Goal: Transaction & Acquisition: Obtain resource

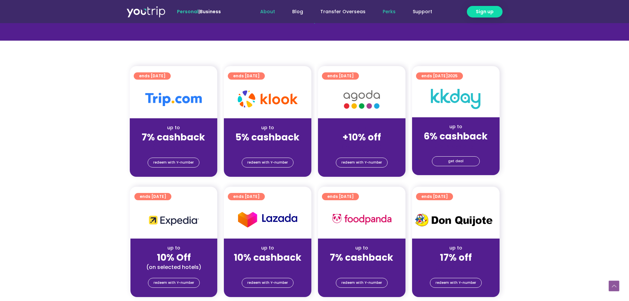
scroll to position [73, 0]
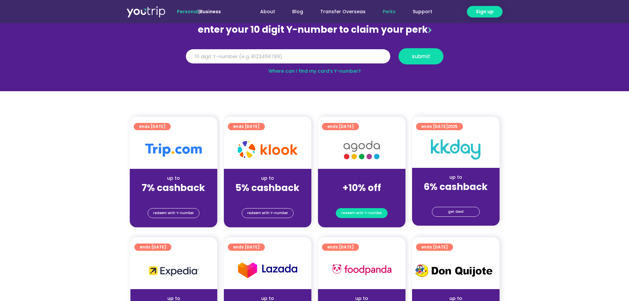
click at [380, 211] on span "redeem with Y-number" at bounding box center [361, 212] width 41 height 9
click at [373, 195] on div "(for stays only)" at bounding box center [361, 197] width 77 height 7
click at [368, 186] on strong "+10% off" at bounding box center [361, 187] width 39 height 13
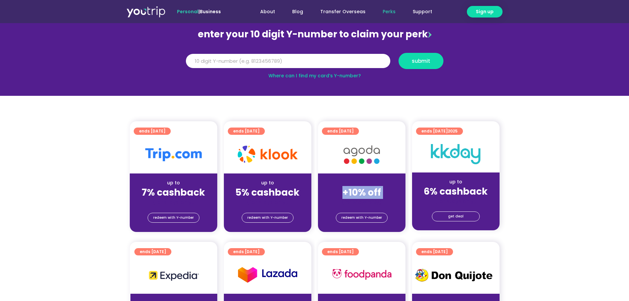
scroll to position [0, 0]
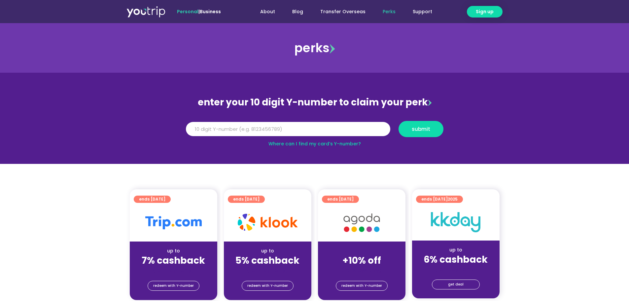
click at [367, 104] on div "enter your 10 digit Y-number to claim your perk" at bounding box center [315, 102] width 264 height 17
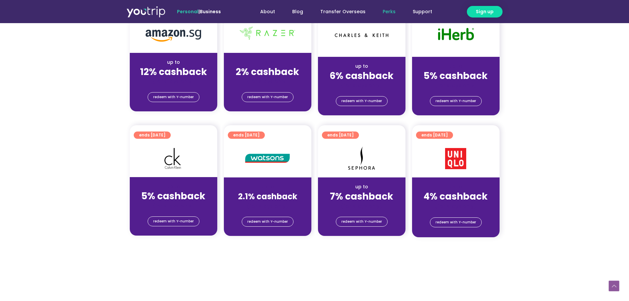
scroll to position [627, 0]
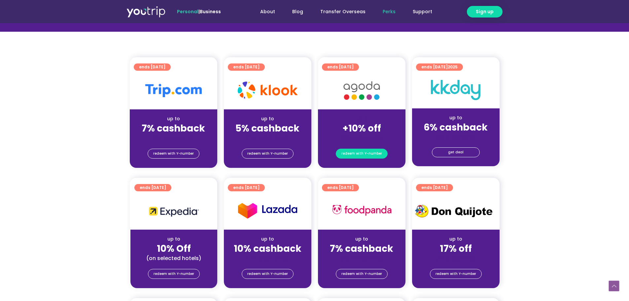
click at [359, 151] on span "redeem with Y-number" at bounding box center [361, 153] width 41 height 9
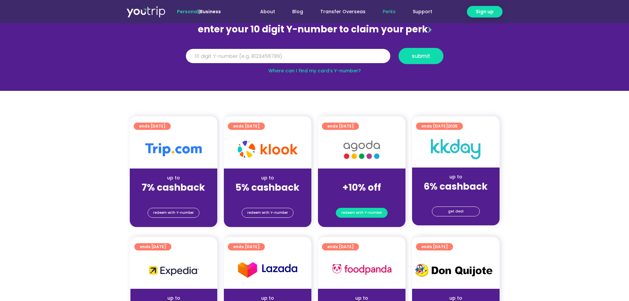
scroll to position [73, 0]
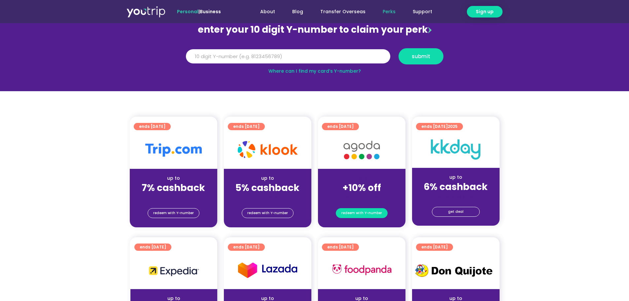
click at [371, 210] on span "redeem with Y-number" at bounding box center [361, 212] width 41 height 9
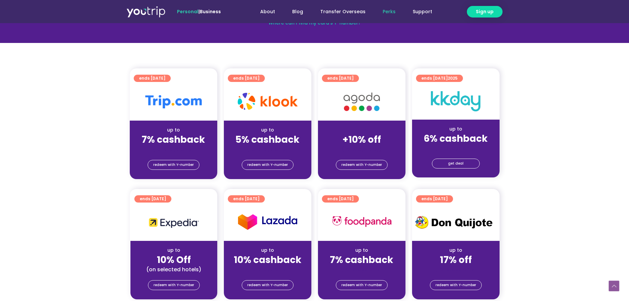
scroll to position [139, 0]
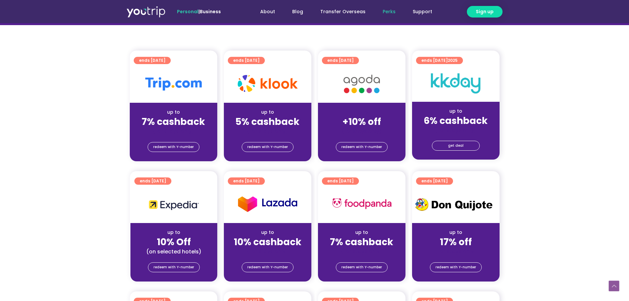
click at [354, 121] on strong "+10% off" at bounding box center [361, 121] width 39 height 13
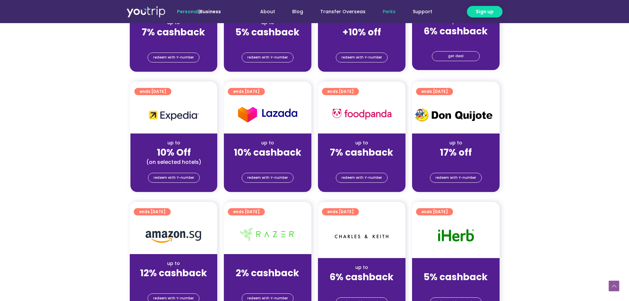
scroll to position [231, 0]
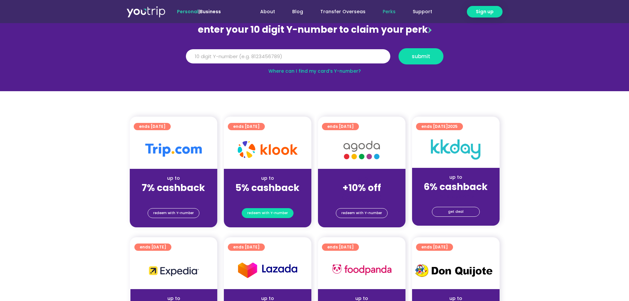
click at [284, 212] on span "redeem with Y-number" at bounding box center [267, 212] width 41 height 9
click at [270, 210] on span "redeem with Y-number" at bounding box center [267, 212] width 41 height 9
click at [217, 55] on input "Y Number" at bounding box center [288, 56] width 204 height 15
click at [422, 54] on span "submit" at bounding box center [421, 56] width 18 height 5
click at [212, 57] on input "5162400087975947" at bounding box center [288, 56] width 204 height 15
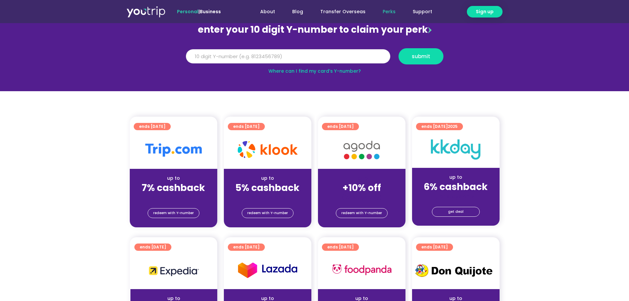
click at [212, 57] on input "5162400087975947" at bounding box center [288, 56] width 204 height 15
type input "8134571979"
click at [399, 48] on button "submit" at bounding box center [421, 56] width 45 height 16
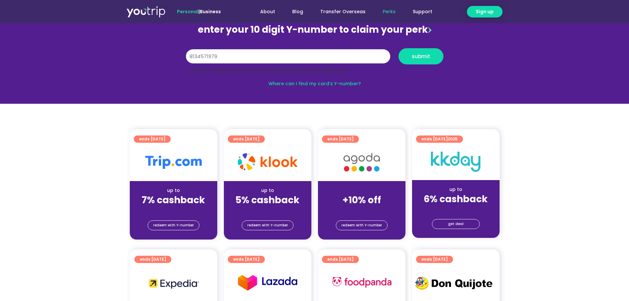
scroll to position [95, 0]
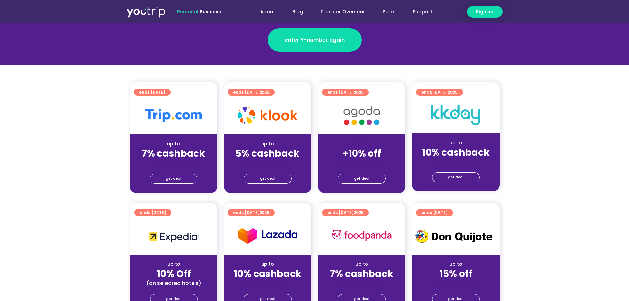
scroll to position [132, 0]
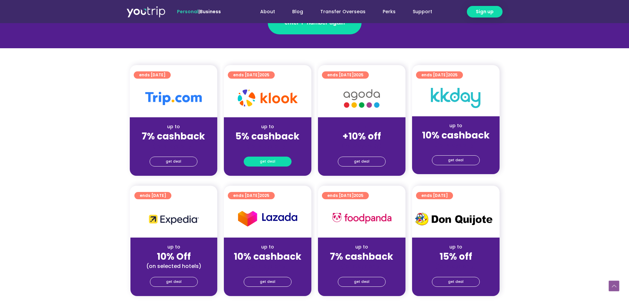
click at [273, 159] on span "get deal" at bounding box center [268, 161] width 16 height 9
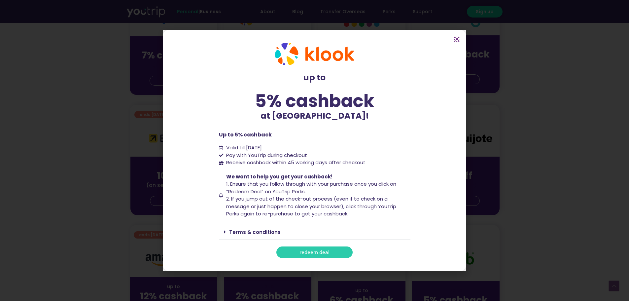
scroll to position [198, 0]
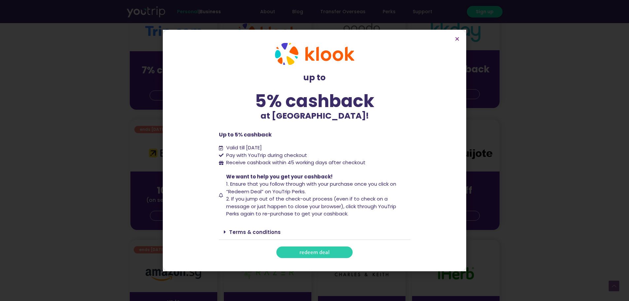
click at [326, 248] on link "redeem deal" at bounding box center [314, 252] width 76 height 12
